Goal: Book appointment/travel/reservation

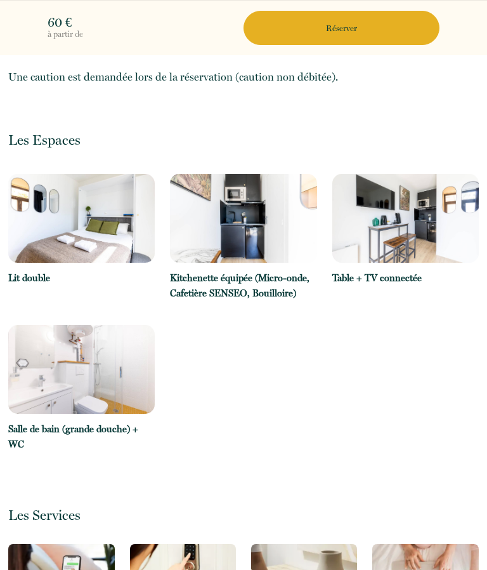
scroll to position [682, 0]
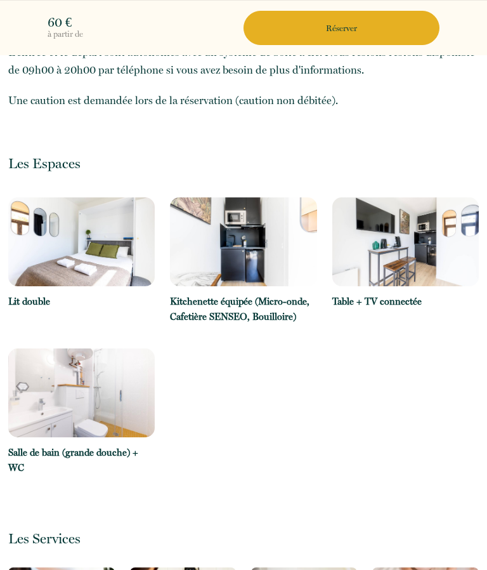
click at [300, 34] on button "Réserver" at bounding box center [342, 28] width 196 height 34
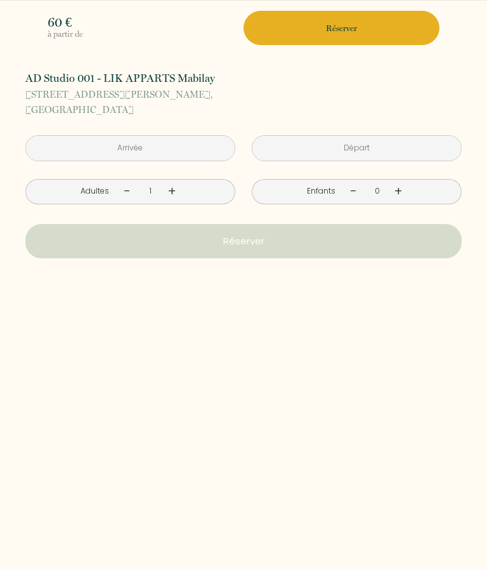
click at [56, 152] on input "text" at bounding box center [130, 148] width 209 height 25
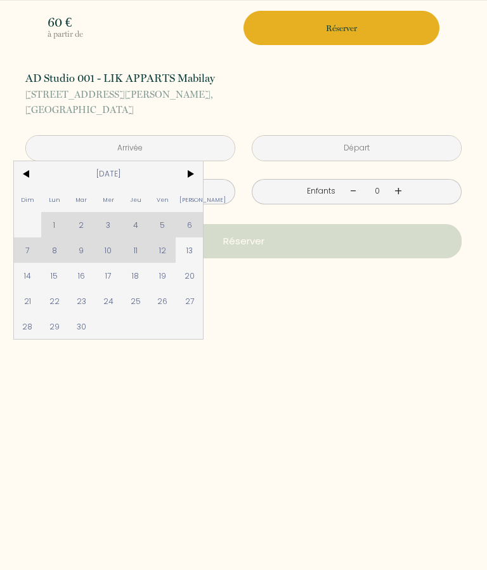
click at [29, 301] on span "21" at bounding box center [27, 300] width 27 height 25
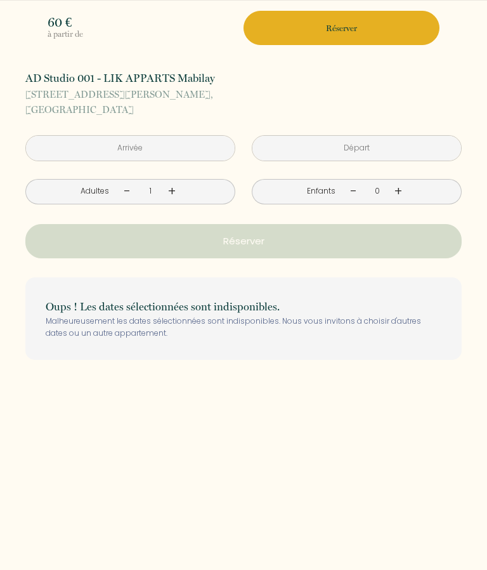
type input "Dim 21 Septembre 2025"
click at [161, 301] on p "Oups ! Les dates sélectionnées sont indisponibles." at bounding box center [244, 307] width 396 height 18
click at [114, 150] on input "Dim 21 Septembre 2025" at bounding box center [130, 148] width 209 height 25
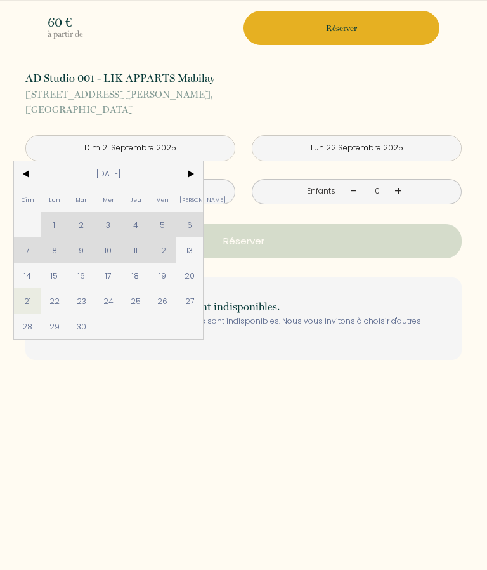
click at [20, 301] on span "21" at bounding box center [27, 300] width 27 height 25
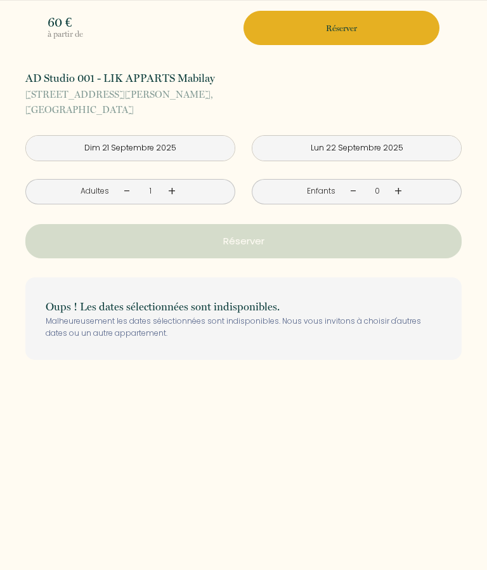
click at [161, 303] on p "Oups ! Les dates sélectionnées sont indisponibles." at bounding box center [244, 307] width 396 height 18
click at [303, 152] on input "Lun 22 Septembre 2025" at bounding box center [357, 148] width 209 height 25
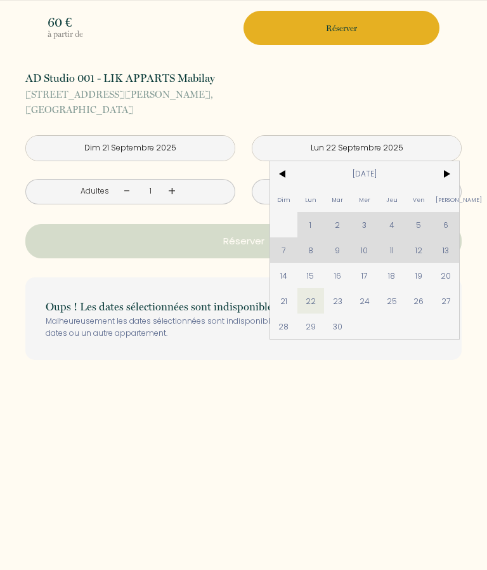
click at [418, 301] on span "26" at bounding box center [418, 300] width 27 height 25
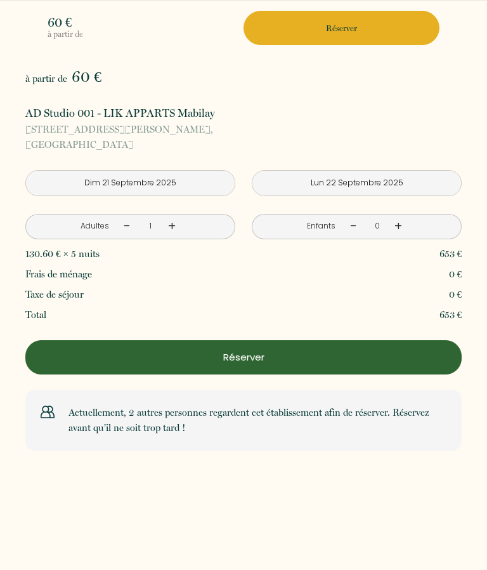
type input "Ven 26 Septembre 2025"
click at [415, 312] on div "Total 653 €" at bounding box center [243, 315] width 437 height 20
click at [421, 306] on div "Total 653 €" at bounding box center [243, 315] width 437 height 20
